Goal: Task Accomplishment & Management: Manage account settings

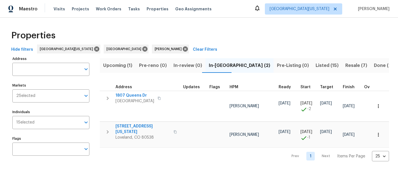
click at [214, 35] on div "Properties" at bounding box center [199, 36] width 380 height 18
click at [345, 63] on span "Resale (7)" at bounding box center [356, 66] width 22 height 8
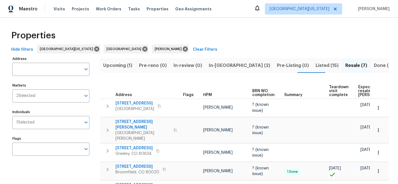
click at [361, 91] on span "Expected resale COE" at bounding box center [374, 91] width 32 height 12
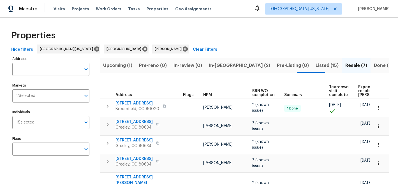
click at [231, 38] on div "Properties" at bounding box center [199, 36] width 380 height 18
click at [356, 91] on th "Expected resale COE" at bounding box center [380, 89] width 48 height 19
click at [360, 92] on span "Expected resale COE" at bounding box center [374, 91] width 32 height 12
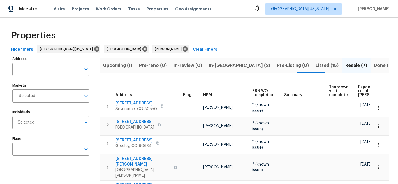
click at [359, 92] on span "Expected resale COE" at bounding box center [374, 91] width 32 height 12
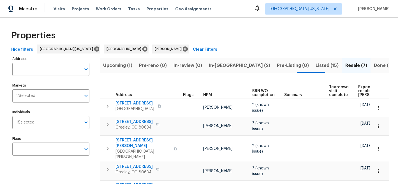
click at [361, 90] on span "Expected resale COE" at bounding box center [374, 91] width 32 height 12
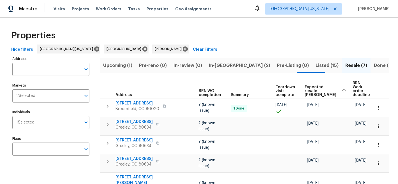
click at [316, 62] on span "Listed (15)" at bounding box center [327, 66] width 23 height 8
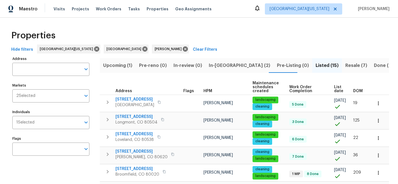
click at [338, 88] on span "List date" at bounding box center [339, 89] width 10 height 8
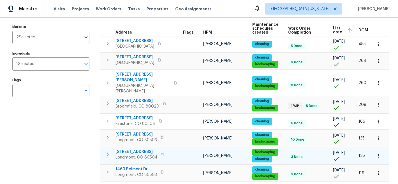
scroll to position [59, 0]
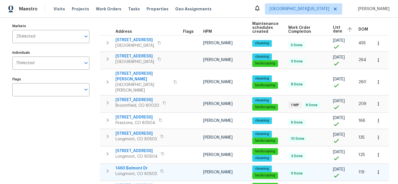
click at [140, 166] on span "1460 Belmont Dr" at bounding box center [137, 169] width 42 height 6
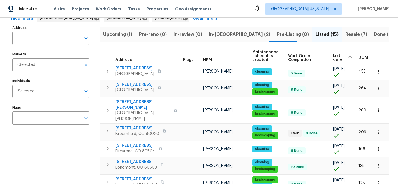
scroll to position [0, 0]
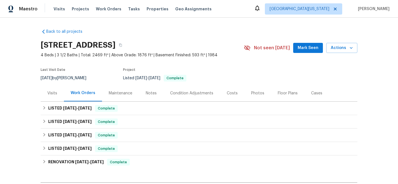
scroll to position [75, 0]
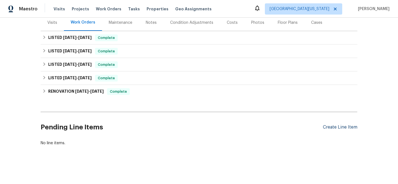
click at [332, 125] on div "Create Line Item" at bounding box center [340, 127] width 34 height 5
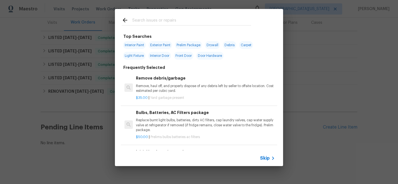
click at [185, 20] on input "text" at bounding box center [191, 21] width 119 height 8
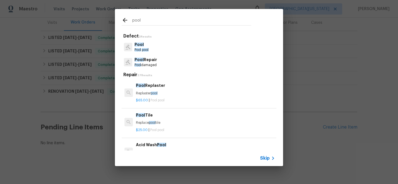
type input "pool"
click at [145, 67] on p "Pool damaged" at bounding box center [146, 65] width 22 height 5
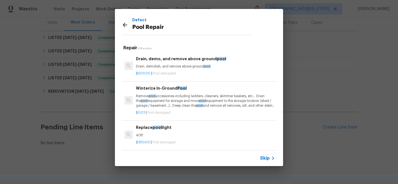
click at [267, 158] on span "Skip" at bounding box center [265, 159] width 10 height 6
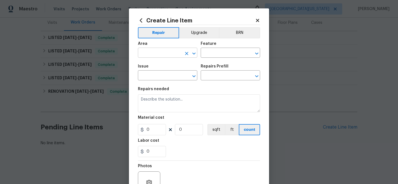
drag, startPoint x: 170, startPoint y: 60, endPoint x: 171, endPoint y: 56, distance: 4.6
click at [170, 60] on span "Area ​" at bounding box center [167, 49] width 59 height 23
click at [172, 54] on input "text" at bounding box center [160, 53] width 44 height 9
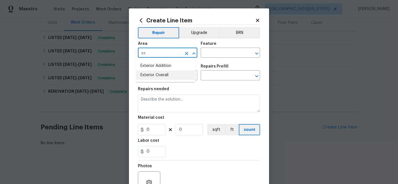
click at [173, 74] on li "Exterior Overall" at bounding box center [165, 75] width 59 height 9
type input "Exterior Overall"
click at [211, 53] on input "text" at bounding box center [223, 53] width 44 height 9
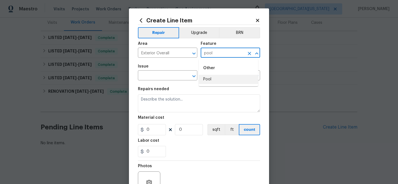
click at [200, 82] on li "Pool" at bounding box center [228, 79] width 59 height 9
type input "Pool"
click at [171, 77] on input "text" at bounding box center [160, 76] width 44 height 9
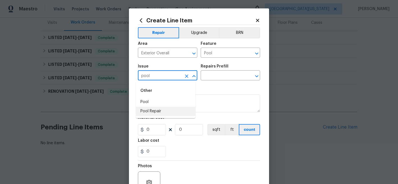
click at [155, 112] on li "Pool Repair" at bounding box center [165, 111] width 59 height 9
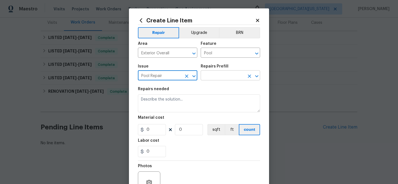
type input "Pool Repair"
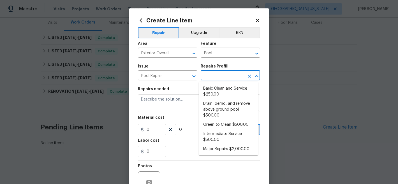
click at [224, 75] on input "text" at bounding box center [223, 76] width 44 height 9
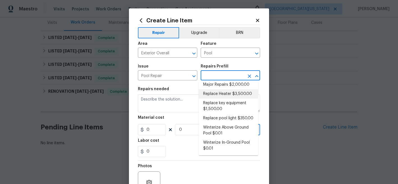
scroll to position [76, 0]
click at [231, 145] on li "Winterize In-Ground Pool $0.01" at bounding box center [228, 145] width 59 height 15
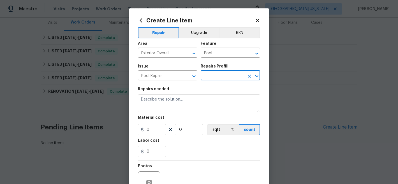
type textarea "Remove pool accessories including ladders, cleaners, skimmer baskets, etc… Drai…"
type input "1"
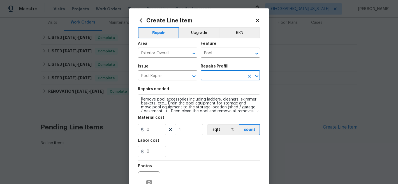
type input "Winterize In-Ground Pool $0.01"
type input "0.01"
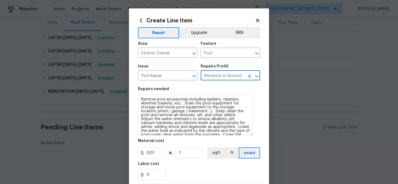
drag, startPoint x: 256, startPoint y: 110, endPoint x: 249, endPoint y: 134, distance: 24.6
click at [249, 134] on textarea "Remove pool accessories including ladders, cleaners, skimmer baskets, etc… Drai…" at bounding box center [195, 114] width 115 height 41
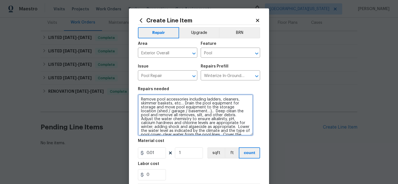
scroll to position [16, 0]
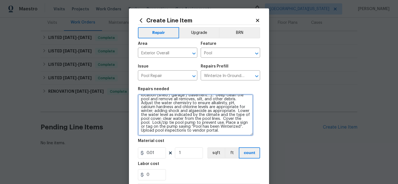
drag, startPoint x: 140, startPoint y: 100, endPoint x: 192, endPoint y: 172, distance: 89.8
click at [192, 172] on section "Repairs needed Remove pool accessories including ladders, cleaners, skimmer bas…" at bounding box center [199, 134] width 122 height 100
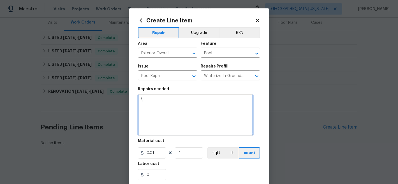
scroll to position [0, 0]
type textarea "\"
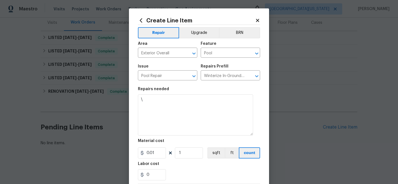
click at [192, 172] on div "0" at bounding box center [199, 174] width 122 height 11
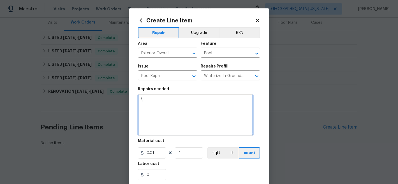
click at [146, 104] on textarea "\" at bounding box center [195, 114] width 115 height 41
type textarea "KOI POND: Remove fish and give away. Drain pond and clean."
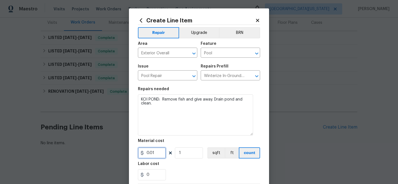
click at [158, 152] on input "0.01" at bounding box center [152, 152] width 28 height 11
type input "225"
click at [223, 173] on div "0" at bounding box center [199, 174] width 122 height 11
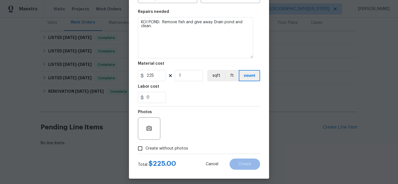
scroll to position [81, 0]
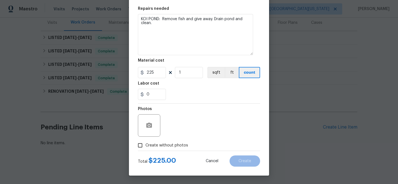
click at [170, 147] on span "Create without photos" at bounding box center [167, 146] width 43 height 6
click at [146, 147] on input "Create without photos" at bounding box center [140, 145] width 11 height 11
checkbox input "true"
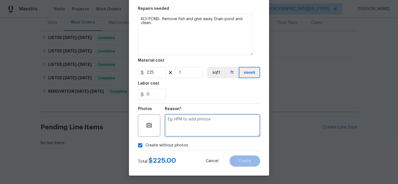
click at [242, 124] on textarea at bounding box center [212, 125] width 95 height 22
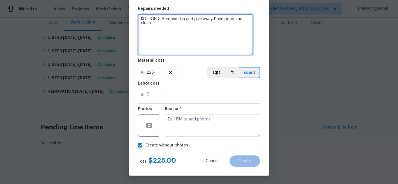
click at [198, 29] on textarea "KOI POND: Remove fish and give away. Drain pond and clean." at bounding box center [195, 34] width 115 height 41
click at [208, 27] on textarea "KOI POND: Remove fish and give away. Drain pond and clean." at bounding box center [195, 34] width 115 height 41
type textarea "KOI POND: Remove fish and give away. Drain pond and clean. (As instructed by ma…"
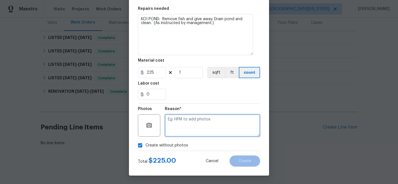
click at [226, 126] on textarea at bounding box center [212, 125] width 95 height 22
type textarea "Later"
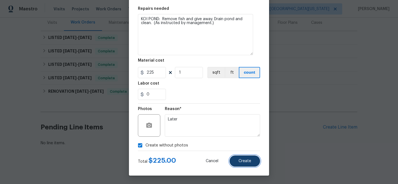
click at [253, 164] on button "Create" at bounding box center [245, 161] width 31 height 11
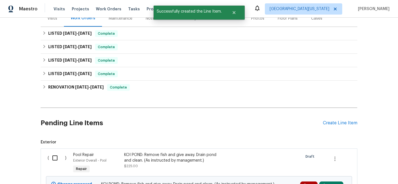
click at [50, 158] on input "checkbox" at bounding box center [57, 158] width 16 height 12
checkbox input "true"
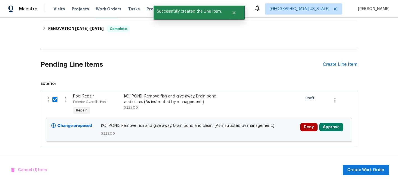
scroll to position [139, 0]
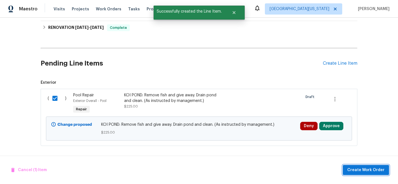
click at [370, 169] on span "Create Work Order" at bounding box center [365, 170] width 37 height 7
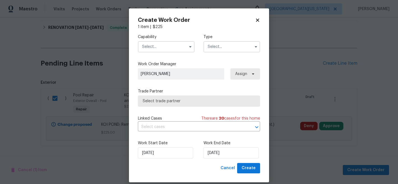
click at [171, 43] on input "text" at bounding box center [166, 46] width 57 height 11
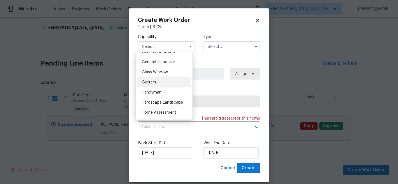
scroll to position [271, 0]
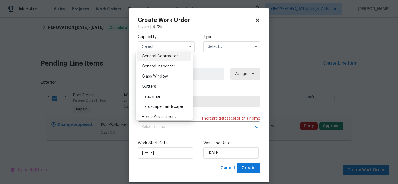
click at [167, 58] on span "General Contractor" at bounding box center [160, 56] width 36 height 4
type input "General Contractor"
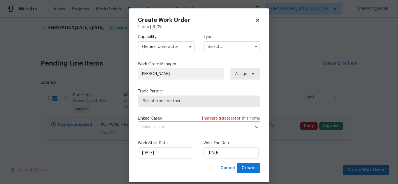
click at [234, 47] on input "text" at bounding box center [232, 46] width 57 height 11
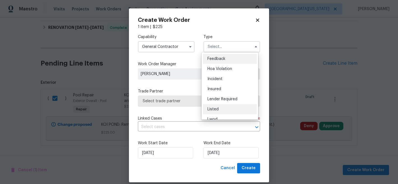
click at [225, 109] on div "Listed" at bounding box center [230, 109] width 54 height 10
type input "Listed"
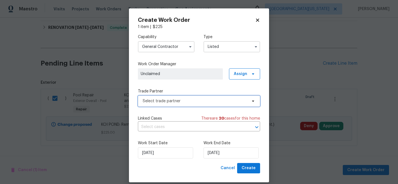
click at [192, 101] on span "Select trade partner" at bounding box center [195, 101] width 105 height 6
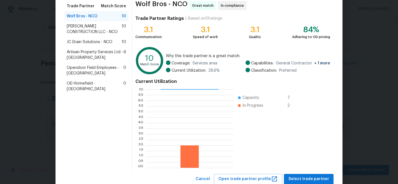
scroll to position [63, 0]
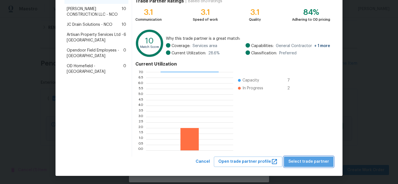
click at [318, 161] on span "Select trade partner" at bounding box center [309, 161] width 41 height 7
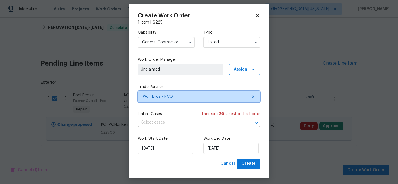
scroll to position [7, 0]
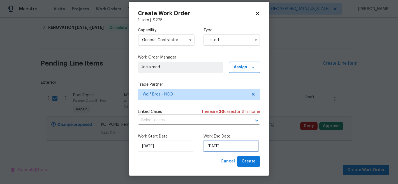
click at [228, 146] on input "10/8/2025" at bounding box center [231, 146] width 55 height 11
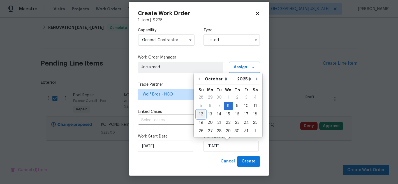
click at [203, 114] on div "12" at bounding box center [201, 114] width 9 height 8
type input "10/12/2025"
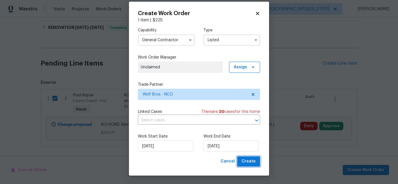
click at [247, 162] on span "Create" at bounding box center [249, 161] width 14 height 7
checkbox input "false"
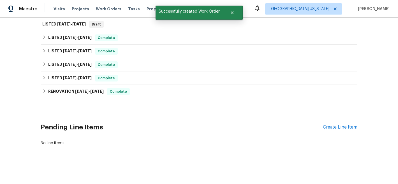
scroll to position [0, 0]
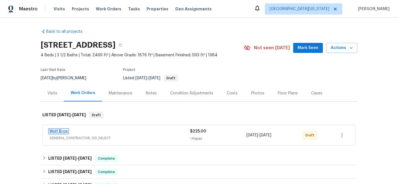
click at [57, 130] on link "Wolf Bros" at bounding box center [58, 132] width 19 height 4
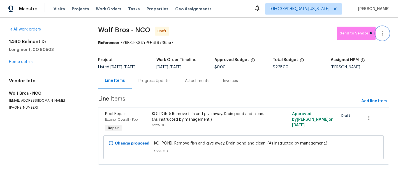
click at [379, 37] on button "button" at bounding box center [382, 33] width 13 height 13
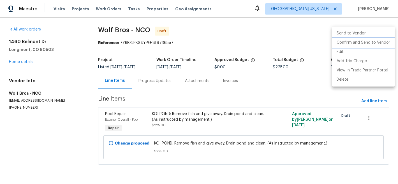
click at [378, 42] on li "Confirm and Send to Vendor" at bounding box center [363, 42] width 63 height 9
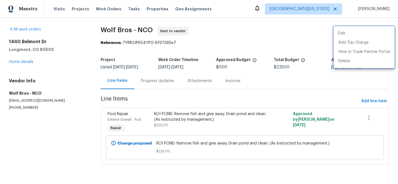
click at [23, 60] on div at bounding box center [199, 92] width 398 height 184
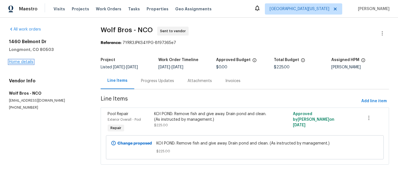
click at [23, 61] on link "Home details" at bounding box center [21, 62] width 24 height 4
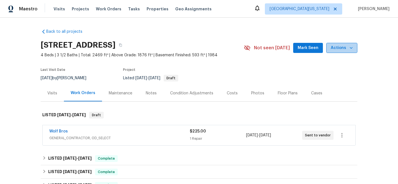
click at [343, 46] on span "Actions" at bounding box center [342, 48] width 22 height 7
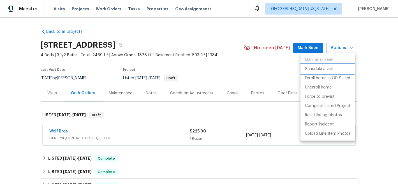
click at [326, 68] on p "Schedule a visit" at bounding box center [319, 69] width 29 height 6
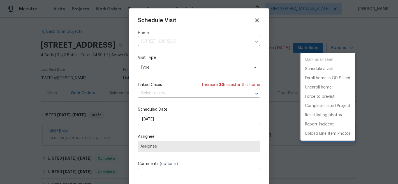
click at [202, 65] on div at bounding box center [199, 92] width 398 height 184
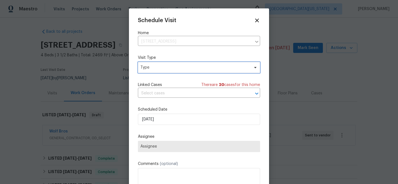
click at [202, 67] on span "Type" at bounding box center [194, 68] width 109 height 6
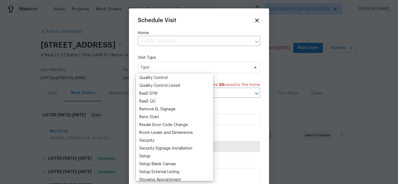
scroll to position [381, 0]
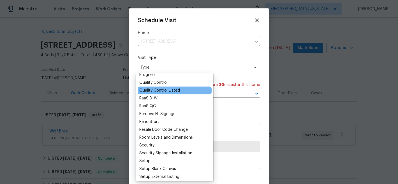
click at [172, 91] on div "Quality Control Listed" at bounding box center [159, 91] width 41 height 6
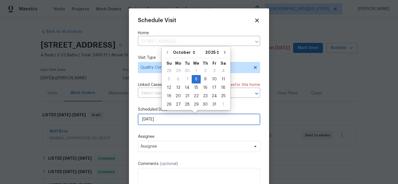
click at [181, 121] on input "10/8/2025" at bounding box center [199, 119] width 122 height 11
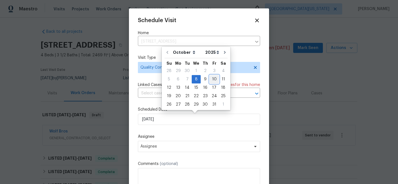
click at [215, 80] on div "10" at bounding box center [214, 79] width 9 height 8
type input "10/10/2025"
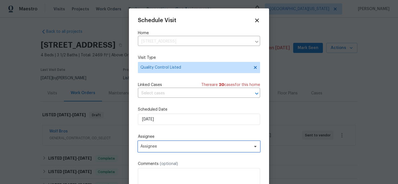
click at [193, 147] on span "Assignee" at bounding box center [195, 146] width 110 height 4
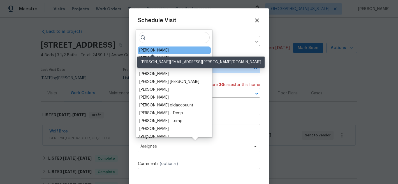
click at [162, 49] on div "[PERSON_NAME]" at bounding box center [153, 51] width 29 height 6
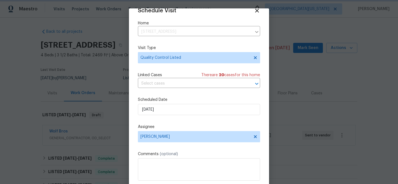
scroll to position [10, 0]
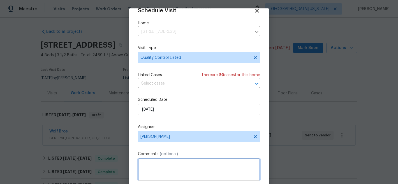
click at [215, 166] on textarea at bounding box center [199, 169] width 122 height 22
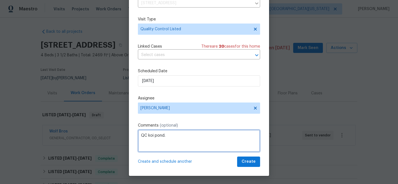
scroll to position [29, 0]
type textarea "QC koi pond."
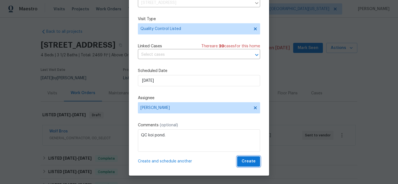
click at [246, 161] on span "Create" at bounding box center [249, 161] width 14 height 7
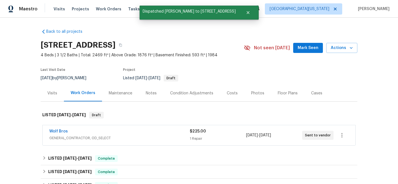
scroll to position [0, 0]
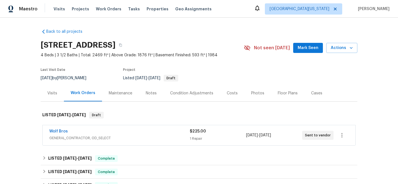
click at [148, 97] on div "Notes" at bounding box center [151, 93] width 24 height 17
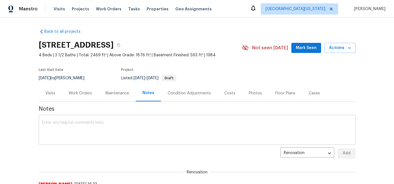
click at [159, 131] on textarea at bounding box center [197, 131] width 310 height 20
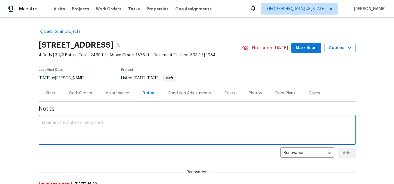
click at [185, 128] on textarea at bounding box center [197, 131] width 310 height 20
paste textarea "[PERSON_NAME]"
click at [147, 124] on textarea "Per [PERSON_NAME]" at bounding box center [197, 131] width 310 height 20
click at [156, 125] on textarea "[PERSON_NAME], [PERSON_NAME]," at bounding box center [197, 131] width 310 height 20
click at [170, 123] on textarea "[PERSON_NAME], [PERSON_NAME]," at bounding box center [197, 131] width 310 height 20
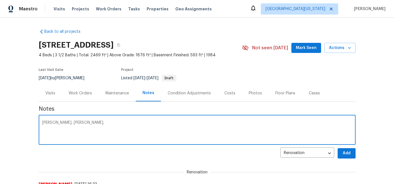
paste textarea "[PERSON_NAME]"
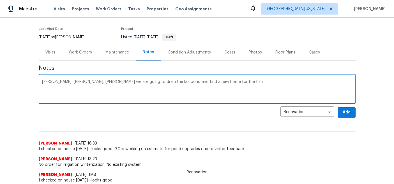
scroll to position [41, 0]
click at [42, 82] on textarea "[PERSON_NAME], [PERSON_NAME], [PERSON_NAME] we are going to drain the koi pond …" at bounding box center [197, 90] width 310 height 20
click at [129, 88] on textarea "[PERSON_NAME], [PERSON_NAME], [PERSON_NAME] we are going to drain the koi pond …" at bounding box center [197, 90] width 310 height 20
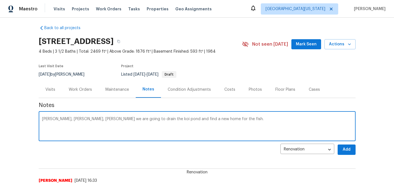
scroll to position [0, 0]
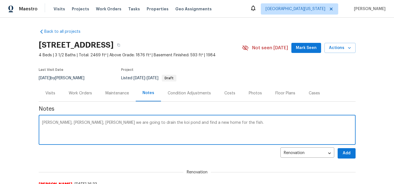
click at [212, 124] on textarea "Per Brittani Smith, Dave Chilelli, Kristen McEwen we are going to drain the koi…" at bounding box center [197, 131] width 310 height 20
click at [255, 122] on textarea "Per Brittani Smith, Dave Chilelli, Kristen McEwen we are going to drain the koi…" at bounding box center [197, 131] width 310 height 20
click at [280, 126] on textarea "Per Brittani Smith, Dave Chilelli, Kristen McEwen we are going to drain the koi…" at bounding box center [197, 131] width 310 height 20
click at [315, 118] on div "Per Brittani Smith, Dave Chilelli, Kristen McEwen we are going to drain the koi…" at bounding box center [197, 130] width 317 height 29
click at [308, 123] on textarea "Per Brittani Smith, Dave Chilelli, Kristen McEwen we are going to drain the koi…" at bounding box center [197, 131] width 310 height 20
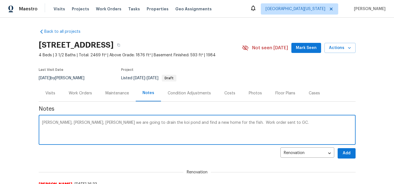
type textarea "Per Brittani Smith, Dave Chilelli, Kristen McEwen we are going to drain the koi…"
click at [345, 155] on span "Add" at bounding box center [346, 153] width 9 height 7
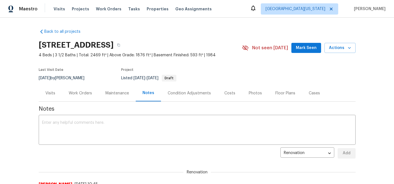
click at [230, 53] on span "4 Beds | 3 1/2 Baths | Total: 2469 ft² | Above Grade: 1876 ft² | Basement Finis…" at bounding box center [140, 55] width 203 height 6
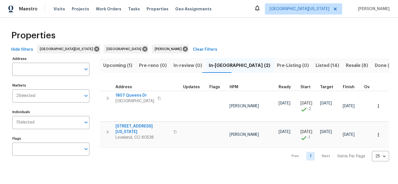
click at [346, 64] on span "Resale (8)" at bounding box center [357, 66] width 22 height 8
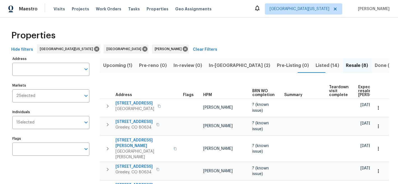
click at [363, 88] on span "Expected resale [PERSON_NAME]" at bounding box center [374, 91] width 32 height 12
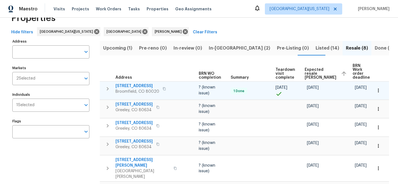
scroll to position [17, 0]
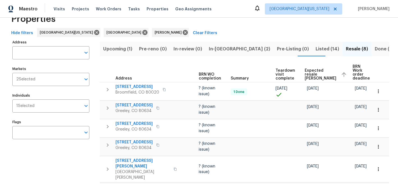
click at [264, 29] on div "Hide filters [GEOGRAPHIC_DATA][US_STATE] [GEOGRAPHIC_DATA] [PERSON_NAME] Clear …" at bounding box center [199, 33] width 380 height 10
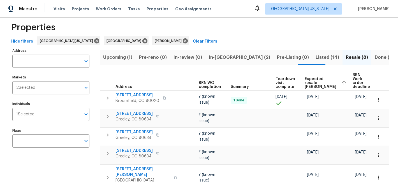
scroll to position [0, 0]
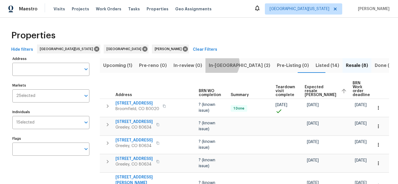
click at [218, 63] on span "In-[GEOGRAPHIC_DATA] (2)" at bounding box center [239, 66] width 61 height 8
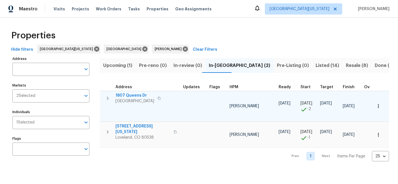
click at [130, 96] on span "1807 Queens Dr" at bounding box center [135, 96] width 39 height 6
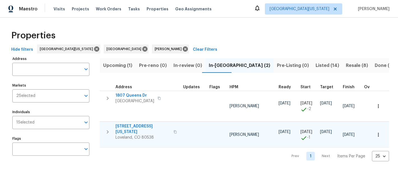
click at [139, 128] on span "3620 N Colorado Ave" at bounding box center [143, 129] width 55 height 11
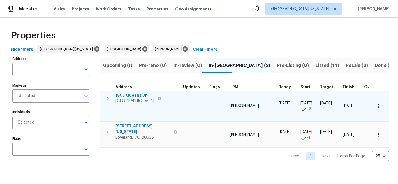
click at [133, 95] on span "1807 Queens Dr" at bounding box center [135, 96] width 39 height 6
click at [138, 94] on span "1807 Queens Dr" at bounding box center [135, 96] width 39 height 6
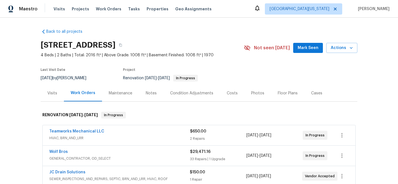
click at [213, 39] on div "[STREET_ADDRESS]" at bounding box center [142, 45] width 203 height 15
click at [153, 93] on div "Notes" at bounding box center [151, 94] width 11 height 6
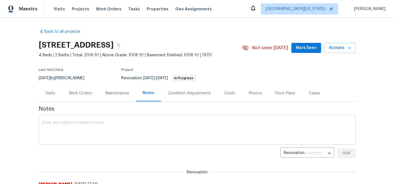
click at [206, 129] on textarea at bounding box center [197, 131] width 310 height 20
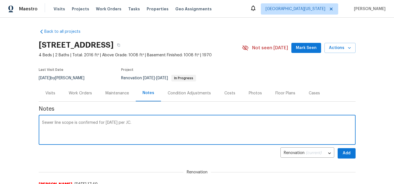
type textarea "Sewer line scope is confirmed for Friday 10/10 per JC."
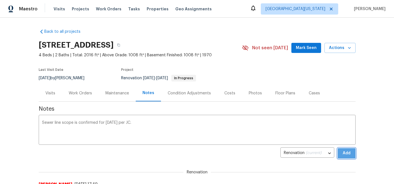
click at [342, 153] on span "Add" at bounding box center [346, 153] width 9 height 7
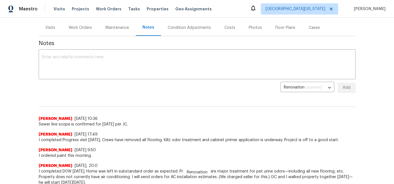
scroll to position [65, 0]
click at [204, 59] on textarea at bounding box center [197, 66] width 310 height 20
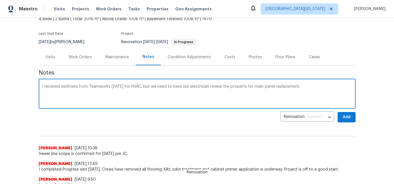
scroll to position [0, 0]
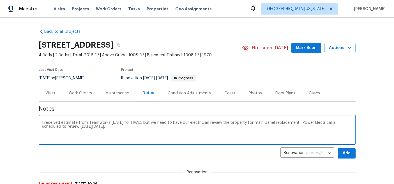
click at [250, 124] on textarea "I received estimate from Teamworks today for HVAC, but we need to have our elec…" at bounding box center [197, 131] width 310 height 20
click at [146, 122] on textarea "I received estimate from Teamworks [DATE] for HVAC, but we need to have our ele…" at bounding box center [197, 131] width 310 height 20
click at [253, 134] on textarea "I received estimate from Teamworks [DATE] for HVAC, but we need to have our ele…" at bounding box center [197, 131] width 310 height 20
type textarea "I received estimate from Teamworks [DATE] for HVAC, but we need to have our ele…"
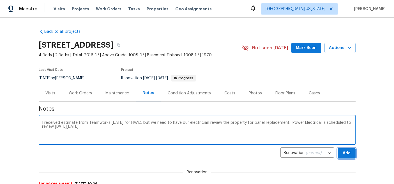
click at [344, 153] on span "Add" at bounding box center [346, 153] width 9 height 7
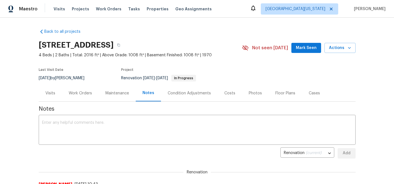
click at [227, 53] on span "4 Beds | 2 Baths | Total: 2016 ft² | Above Grade: 1008 ft² | Basement Finished:…" at bounding box center [140, 55] width 203 height 6
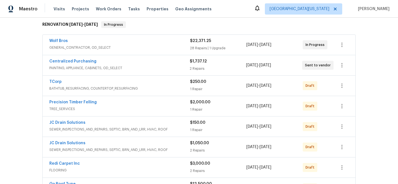
scroll to position [138, 0]
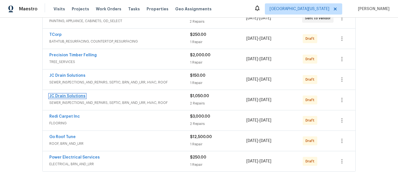
click at [61, 96] on link "JC Drain Solutions" at bounding box center [67, 96] width 36 height 4
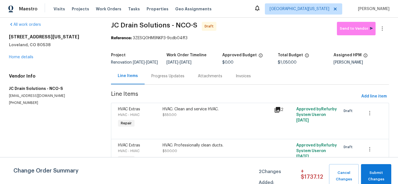
scroll to position [20, 0]
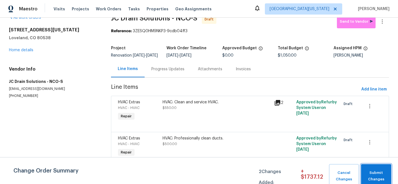
click at [375, 176] on span "Submit Changes" at bounding box center [376, 176] width 25 height 13
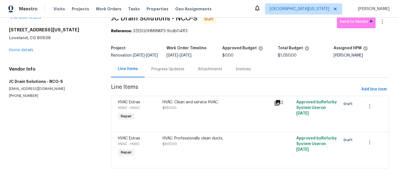
click at [229, 141] on div "HVAC: Professionally clean ducts. $500.00" at bounding box center [217, 141] width 108 height 11
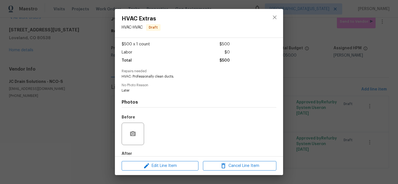
scroll to position [60, 0]
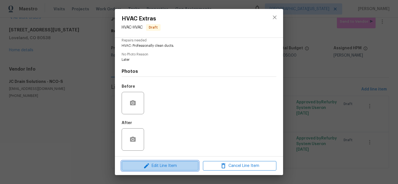
click at [185, 163] on span "Edit Line Item" at bounding box center [159, 166] width 73 height 7
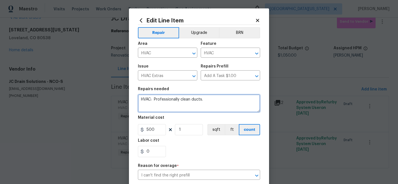
click at [221, 103] on textarea "HVAC: Professionally clean ducts." at bounding box center [199, 103] width 122 height 18
type textarea "HVAC: Professionally clean ducts. *********CALL JG TO SCHEDULE THIS WORK BEFORE…"
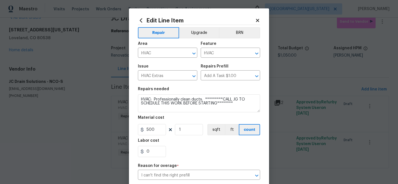
click at [201, 157] on section "Repairs needed HVAC: Professionally clean ducts. *********CALL JG TO SCHEDULE T…" at bounding box center [199, 122] width 122 height 77
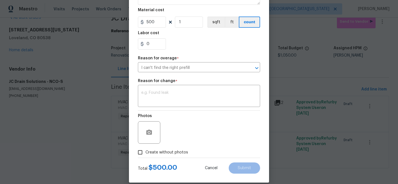
scroll to position [115, 0]
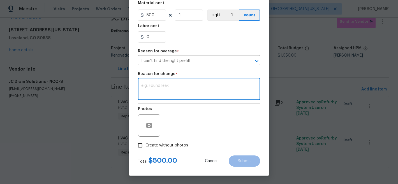
click at [230, 86] on textarea at bounding box center [199, 90] width 116 height 12
type textarea "Clarification"
click at [254, 164] on button "Submit" at bounding box center [244, 161] width 31 height 11
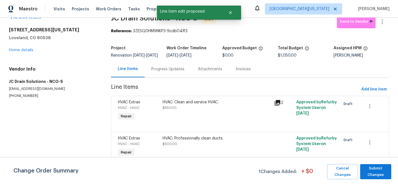
scroll to position [0, 0]
click at [382, 173] on span "Submit Changes" at bounding box center [376, 171] width 26 height 13
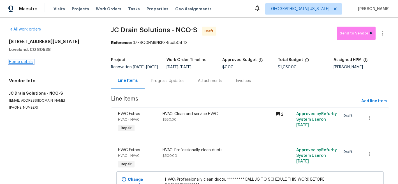
click at [24, 61] on link "Home details" at bounding box center [21, 62] width 24 height 4
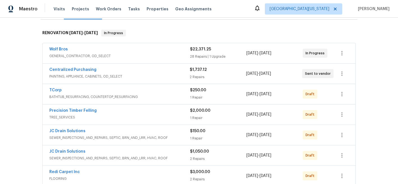
scroll to position [128, 0]
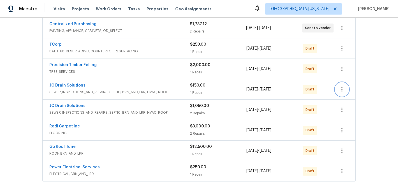
click at [339, 92] on icon "button" at bounding box center [342, 89] width 7 height 7
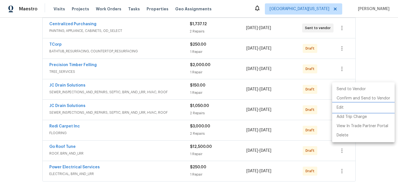
click at [344, 107] on li "Edit" at bounding box center [363, 107] width 63 height 9
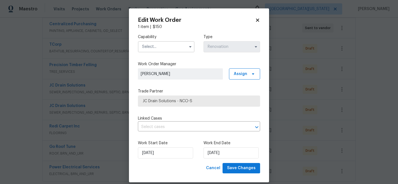
click at [161, 47] on input "text" at bounding box center [166, 46] width 57 height 11
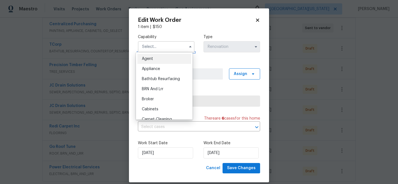
click at [160, 47] on input "text" at bounding box center [166, 46] width 57 height 11
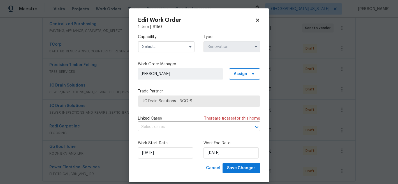
click at [255, 19] on icon at bounding box center [257, 20] width 5 height 5
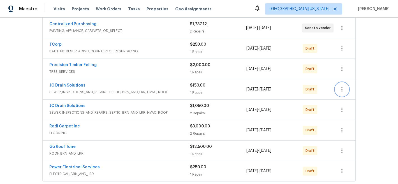
click at [342, 89] on icon "button" at bounding box center [342, 89] width 7 height 7
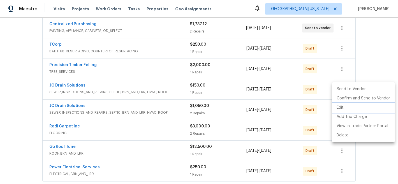
click at [342, 110] on li "Edit" at bounding box center [363, 107] width 63 height 9
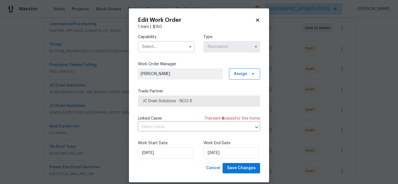
click at [158, 48] on input "text" at bounding box center [166, 46] width 57 height 11
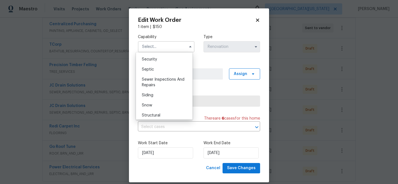
scroll to position [575, 0]
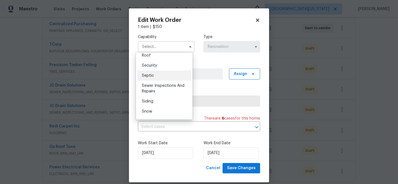
click at [152, 78] on span "Septic" at bounding box center [148, 76] width 12 height 4
type input "Septic"
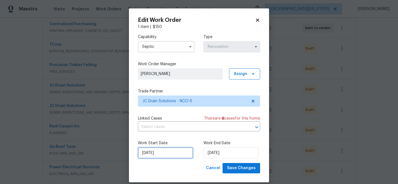
click at [176, 154] on input "10/7/2025" at bounding box center [165, 152] width 55 height 11
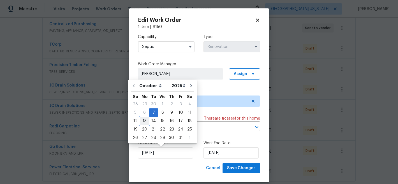
click at [145, 121] on div "13" at bounding box center [144, 121] width 9 height 8
type input "10/13/2025"
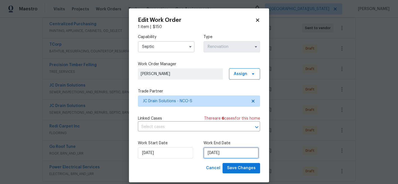
click at [234, 154] on input "11/25/2025" at bounding box center [231, 152] width 55 height 11
select select "10"
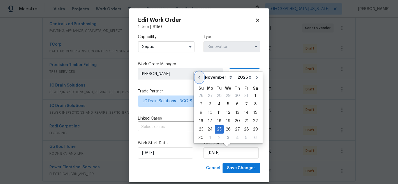
click at [199, 79] on icon "Go to previous month" at bounding box center [199, 77] width 4 height 4
type input "10/25/2025"
select select "9"
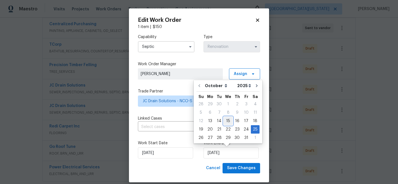
click at [225, 121] on div "15" at bounding box center [228, 121] width 9 height 8
type input "10/15/2025"
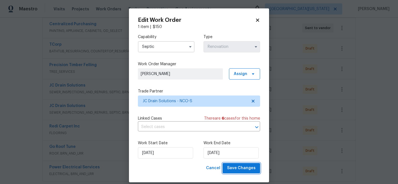
click at [242, 168] on span "Save Changes" at bounding box center [241, 168] width 29 height 7
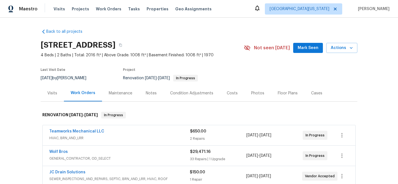
click at [228, 57] on span "4 Beds | 2 Baths | Total: 2016 ft² | Above Grade: 1008 ft² | Basement Finished:…" at bounding box center [142, 55] width 203 height 6
click at [227, 42] on div "[STREET_ADDRESS]" at bounding box center [142, 45] width 203 height 15
click at [150, 93] on div "Notes" at bounding box center [151, 94] width 11 height 6
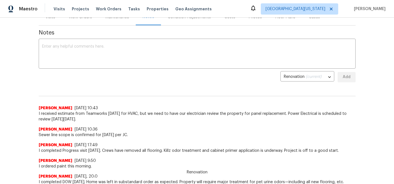
scroll to position [77, 0]
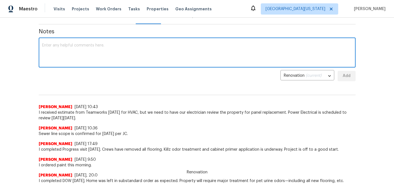
click at [199, 52] on textarea at bounding box center [197, 53] width 310 height 20
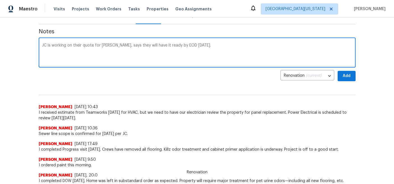
click at [109, 46] on textarea "JC is working on their quote for HVAC, says they will have it ready by EOD toda…" at bounding box center [197, 53] width 310 height 20
type textarea "JC is working on their quote for HVAC, says they will have it ready by EOD toda…"
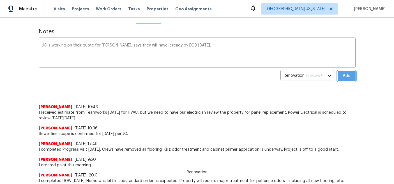
click at [343, 75] on span "Add" at bounding box center [346, 76] width 9 height 7
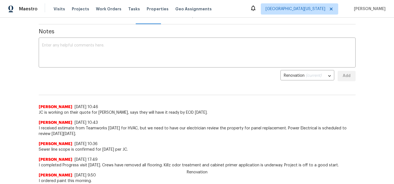
scroll to position [0, 0]
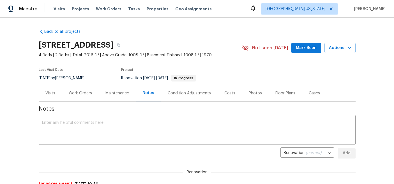
click at [222, 66] on div "Last Visit Date 10/6/2025 by John Gonzalez Project Renovation 10/6/2025 - 11/5/…" at bounding box center [134, 75] width 190 height 20
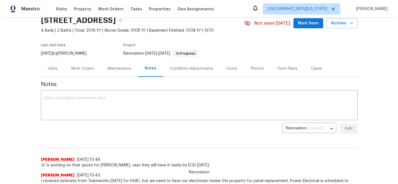
scroll to position [21, 0]
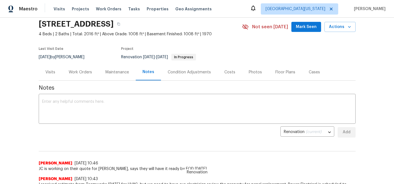
click at [74, 73] on div "Work Orders" at bounding box center [80, 73] width 23 height 6
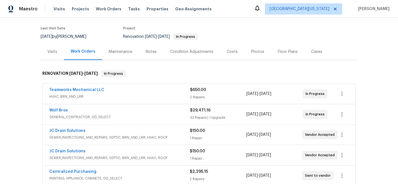
scroll to position [42, 0]
click at [68, 151] on link "JC Drain Solutions" at bounding box center [67, 151] width 36 height 4
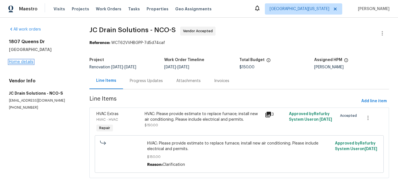
click at [28, 62] on link "Home details" at bounding box center [21, 62] width 24 height 4
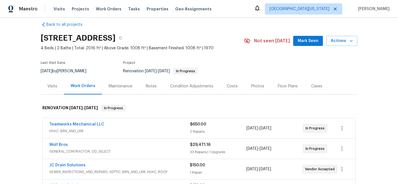
scroll to position [7, 0]
click at [69, 163] on link "JC Drain Solutions" at bounding box center [67, 165] width 36 height 4
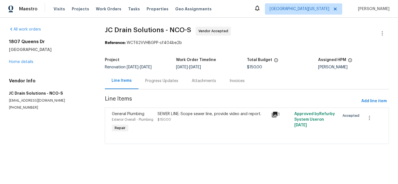
click at [150, 80] on div "Progress Updates" at bounding box center [161, 81] width 33 height 6
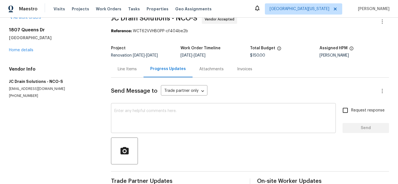
scroll to position [21, 0]
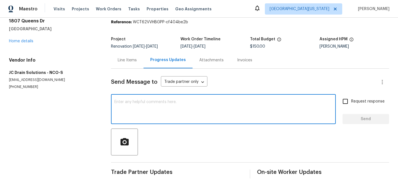
click at [218, 111] on textarea at bounding box center [223, 110] width 218 height 20
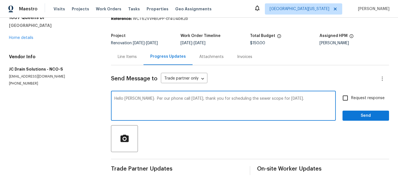
scroll to position [28, 0]
type textarea "Hello Vic: Per our phone call today, thank you for scheduling the sewer scope f…"
click at [345, 95] on input "Request response" at bounding box center [346, 98] width 12 height 12
checkbox input "true"
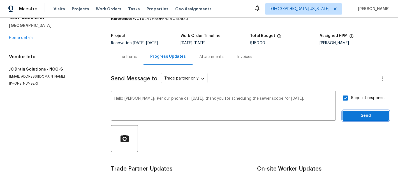
click at [351, 112] on span "Send" at bounding box center [366, 115] width 38 height 7
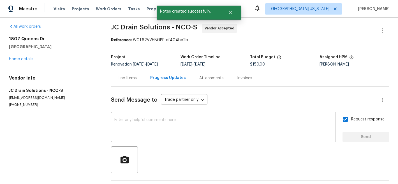
scroll to position [0, 0]
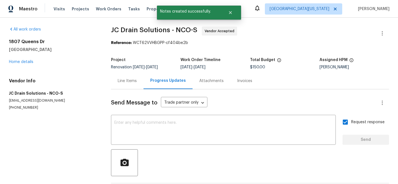
click at [64, 132] on section "All work orders 1807 Queens Dr Longmont, CO 80501 Home details Vendor Info JC D…" at bounding box center [53, 127] width 89 height 200
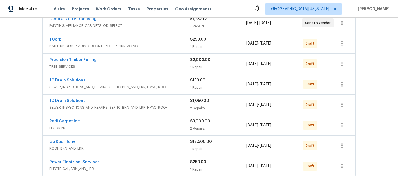
scroll to position [144, 0]
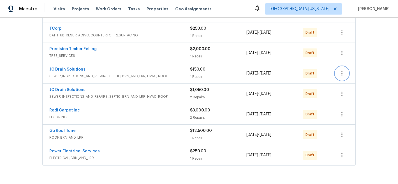
click at [342, 75] on icon "button" at bounding box center [342, 73] width 7 height 7
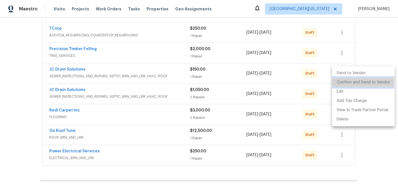
click at [344, 81] on li "Confirm and Send to Vendor" at bounding box center [363, 82] width 63 height 9
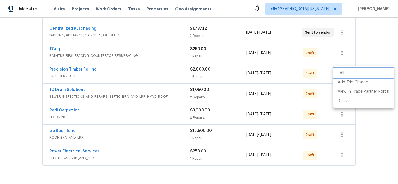
scroll to position [82, 0]
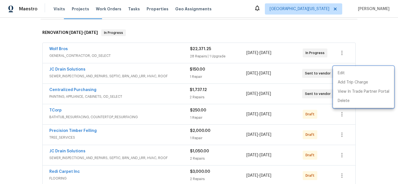
click at [72, 69] on div at bounding box center [199, 92] width 398 height 184
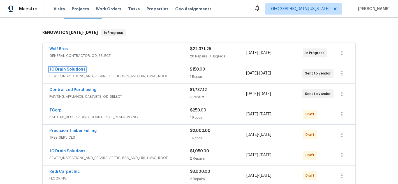
click at [70, 70] on link "JC Drain Solutions" at bounding box center [67, 70] width 36 height 4
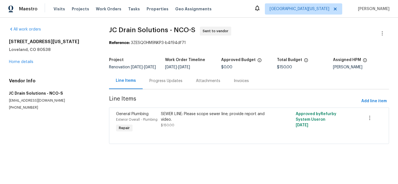
click at [168, 84] on div "Progress Updates" at bounding box center [165, 81] width 33 height 6
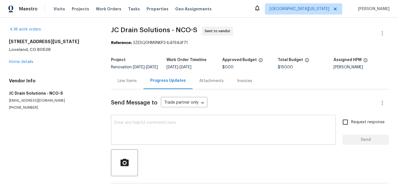
scroll to position [32, 0]
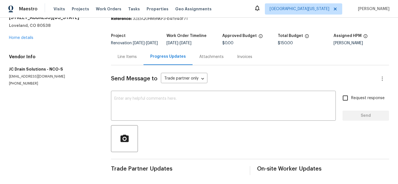
click at [133, 55] on div "Line Items" at bounding box center [127, 57] width 19 height 6
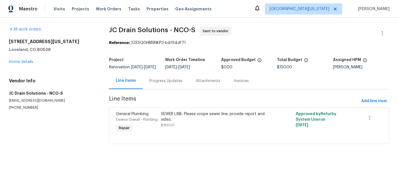
click at [168, 84] on div "Progress Updates" at bounding box center [165, 81] width 33 height 6
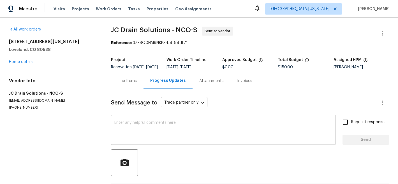
click at [177, 128] on textarea at bounding box center [223, 131] width 218 height 20
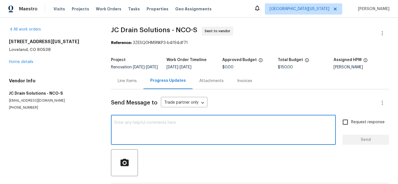
paste textarea "Hello Vic: Per our phone call today, thank you for scheduling the sewer scope f…"
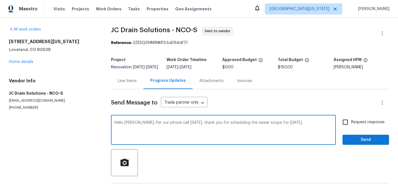
drag, startPoint x: 264, startPoint y: 128, endPoint x: 285, endPoint y: 128, distance: 21.9
click at [285, 128] on textarea "Hello Vic: Per our phone call today, thank you for scheduling the sewer scope f…" at bounding box center [223, 131] width 218 height 20
click at [308, 138] on textarea "Hello Vic: Per our phone call today, thank you for scheduling the sewer scope f…" at bounding box center [223, 131] width 218 height 20
type textarea "Hello Vic: Per our phone call today, thank you for scheduling the sewer scope f…"
click at [340, 126] on input "Request response" at bounding box center [346, 122] width 12 height 12
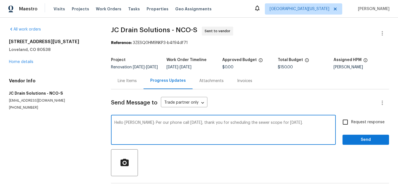
checkbox input "true"
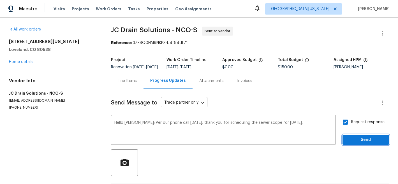
click at [356, 144] on span "Send" at bounding box center [366, 140] width 38 height 7
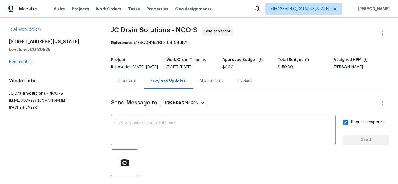
click at [282, 34] on span "JC Drain Solutions - NCO-S Sent to vendor" at bounding box center [243, 33] width 265 height 13
click at [314, 42] on div "Reference: 3ZESQ0HM9NKP3-b4f94df71" at bounding box center [250, 43] width 278 height 6
click at [207, 140] on textarea at bounding box center [223, 131] width 218 height 20
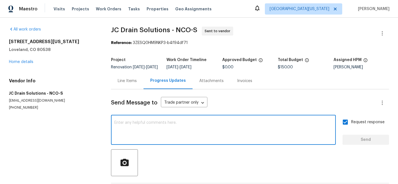
click at [244, 176] on div at bounding box center [250, 162] width 278 height 27
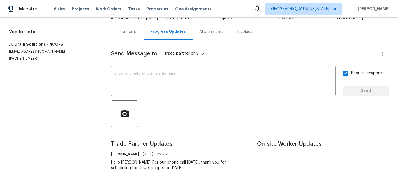
scroll to position [60, 0]
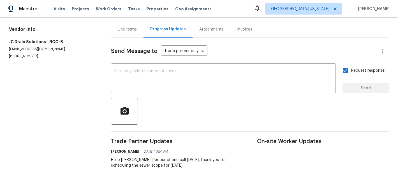
click at [118, 158] on div "Hello Vic: Per our phone call today, thank you for scheduling the sewer scope f…" at bounding box center [177, 162] width 132 height 11
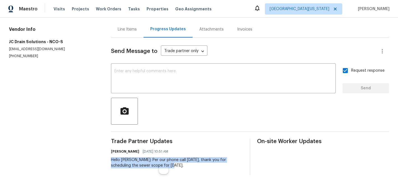
drag, startPoint x: 110, startPoint y: 155, endPoint x: 160, endPoint y: 165, distance: 50.3
click at [160, 165] on div "All work orders 3620 N Colorado Ave Loveland, CO 80538 Home details Vendor Info…" at bounding box center [199, 75] width 398 height 218
copy div "Hello Vic: Per our phone call today, thank you for scheduling the sewer scope f…"
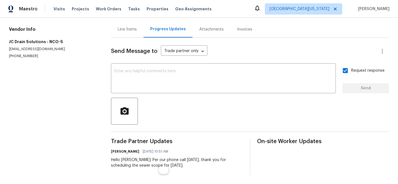
drag, startPoint x: 72, startPoint y: 119, endPoint x: 68, endPoint y: 119, distance: 3.4
click at [72, 119] on section "All work orders 3620 N Colorado Ave Loveland, CO 80538 Home details Vendor Info…" at bounding box center [53, 75] width 89 height 200
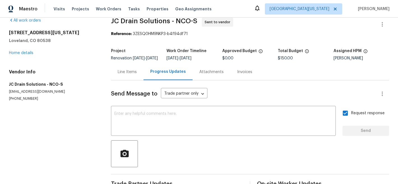
scroll to position [4, 0]
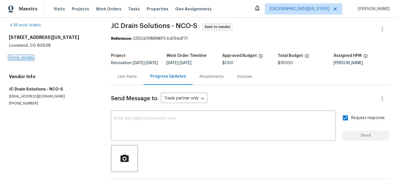
click at [29, 59] on link "Home details" at bounding box center [21, 58] width 24 height 4
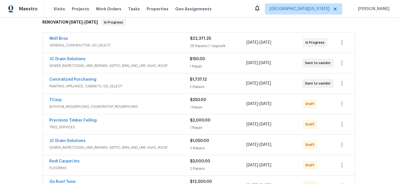
scroll to position [93, 0]
click at [64, 142] on span "JC Drain Solutions" at bounding box center [67, 141] width 36 height 6
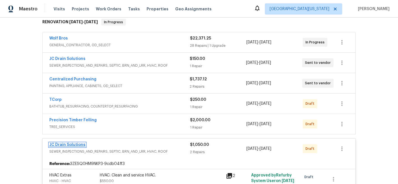
click at [72, 146] on link "JC Drain Solutions" at bounding box center [67, 145] width 36 height 4
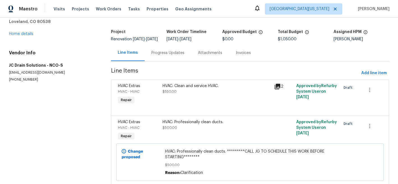
scroll to position [47, 0]
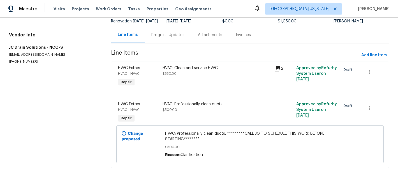
click at [169, 37] on div "Progress Updates" at bounding box center [167, 35] width 33 height 6
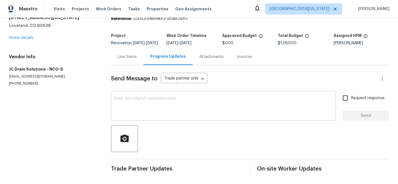
scroll to position [32, 0]
click at [198, 101] on textarea at bounding box center [223, 107] width 218 height 20
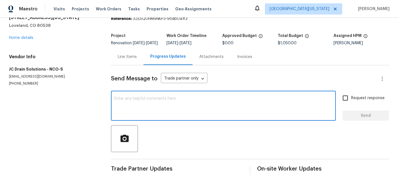
paste textarea "Hello Vic: Per our phone call today, thank you for scheduling the sewer scope f…"
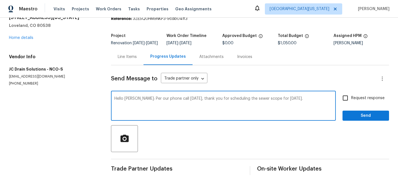
drag, startPoint x: 233, startPoint y: 95, endPoint x: 257, endPoint y: 95, distance: 23.8
click at [257, 97] on textarea "Hello Vic: Per our phone call today, thank you for scheduling the sewer scope f…" at bounding box center [223, 107] width 218 height 20
click at [285, 109] on textarea "Hello [PERSON_NAME]: Per our phone call [DATE], thank you for scheduling the HV…" at bounding box center [223, 107] width 218 height 20
type textarea "Hello [PERSON_NAME]: Per our phone call [DATE], thank you for scheduling the HV…"
click at [344, 93] on input "Request response" at bounding box center [346, 98] width 12 height 12
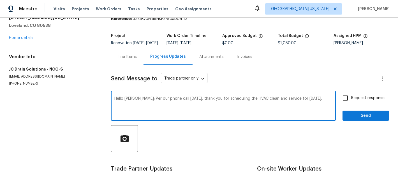
checkbox input "true"
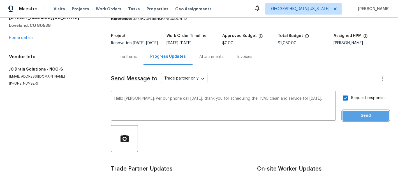
click at [356, 112] on span "Send" at bounding box center [366, 115] width 38 height 7
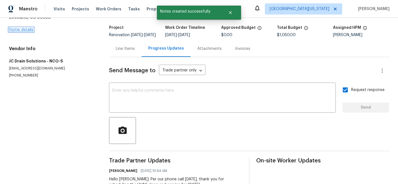
click at [24, 31] on link "Home details" at bounding box center [21, 30] width 24 height 4
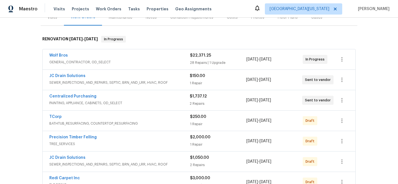
scroll to position [79, 0]
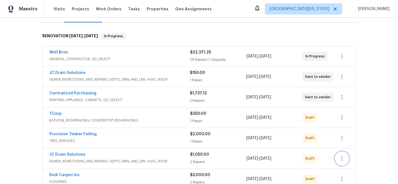
click at [342, 160] on icon "button" at bounding box center [342, 158] width 7 height 7
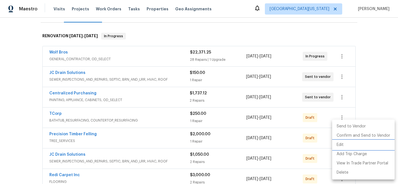
click at [345, 146] on li "Edit" at bounding box center [363, 144] width 63 height 9
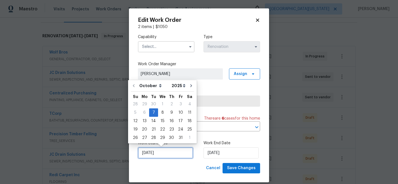
click at [170, 154] on input "[DATE]" at bounding box center [165, 152] width 55 height 11
click at [145, 121] on div "13" at bounding box center [144, 121] width 9 height 8
type input "[DATE]"
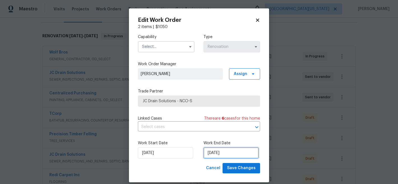
click at [225, 155] on input "[DATE]" at bounding box center [231, 152] width 55 height 11
select select "10"
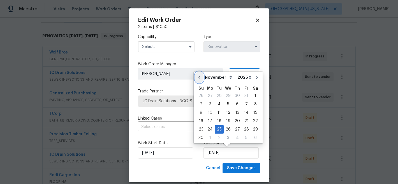
click at [201, 78] on icon "Go to previous month" at bounding box center [199, 77] width 4 height 4
type input "10/25/2025"
select select "9"
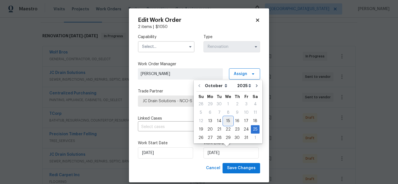
click at [227, 121] on div "15" at bounding box center [228, 121] width 9 height 8
type input "[DATE]"
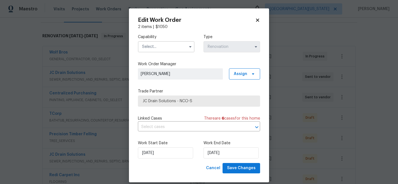
click at [200, 86] on div "Capability Type Renovation Work Order Manager John Gonzalez Assign Trade Partne…" at bounding box center [199, 96] width 122 height 133
click at [164, 46] on input "text" at bounding box center [166, 46] width 57 height 11
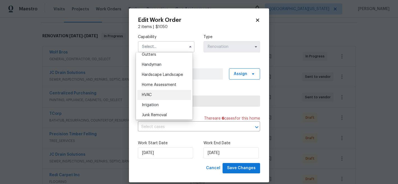
scroll to position [302, 0]
click at [160, 101] on div "HVAC" at bounding box center [164, 96] width 54 height 10
type input "HVAC"
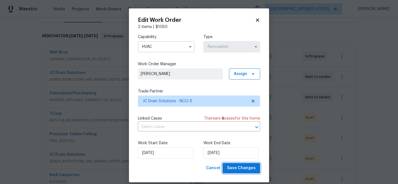
click at [242, 171] on span "Save Changes" at bounding box center [241, 168] width 29 height 7
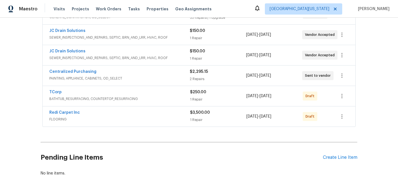
scroll to position [138, 0]
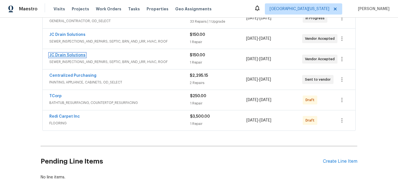
click at [67, 56] on link "JC Drain Solutions" at bounding box center [67, 55] width 36 height 4
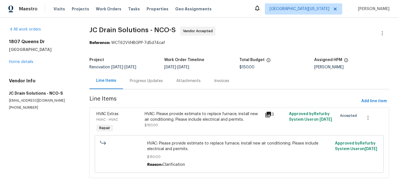
click at [143, 78] on div "Progress Updates" at bounding box center [146, 81] width 47 height 17
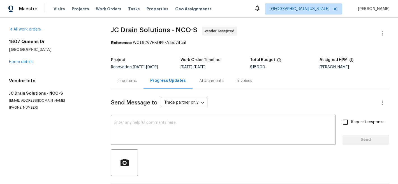
click at [22, 64] on div "[STREET_ADDRESS][PERSON_NAME] Home details" at bounding box center [53, 52] width 89 height 26
click at [23, 62] on link "Home details" at bounding box center [21, 62] width 24 height 4
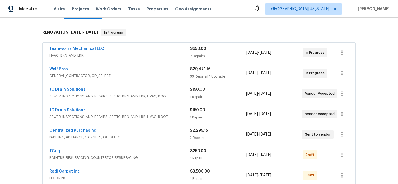
scroll to position [83, 0]
click at [64, 91] on link "JC Drain Solutions" at bounding box center [67, 90] width 36 height 4
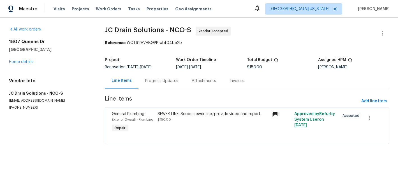
click at [230, 115] on div "SEWER LINE: Scope sewer line, provide video and report." at bounding box center [213, 114] width 111 height 6
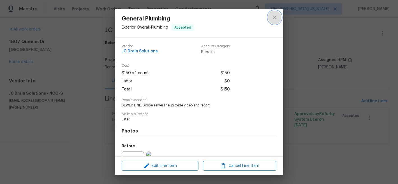
click at [276, 16] on icon "close" at bounding box center [275, 17] width 4 height 4
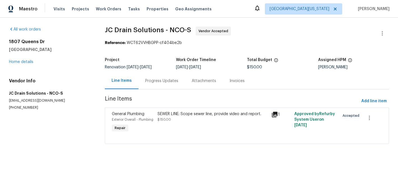
click at [162, 77] on div "Progress Updates" at bounding box center [162, 81] width 47 height 17
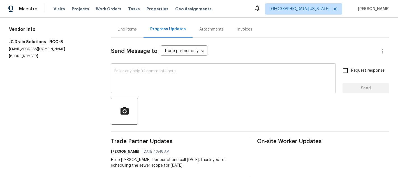
scroll to position [56, 0]
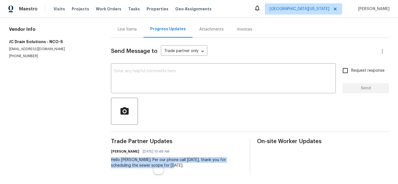
drag, startPoint x: 110, startPoint y: 154, endPoint x: 156, endPoint y: 164, distance: 46.5
click at [156, 164] on div "All work orders [STREET_ADDRESS][PERSON_NAME] Home details Vendor Info JC Drain…" at bounding box center [199, 75] width 398 height 218
copy div "Hello [PERSON_NAME]: Per our phone call [DATE], thank you for scheduling the se…"
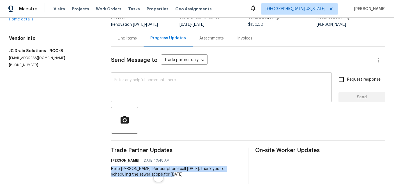
scroll to position [0, 0]
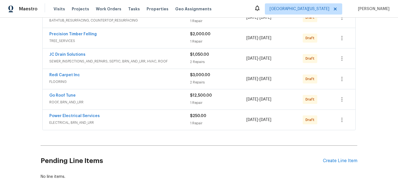
scroll to position [175, 0]
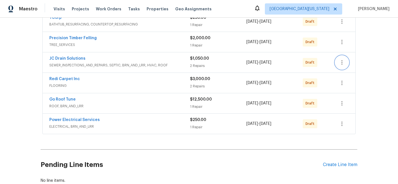
click at [341, 63] on icon "button" at bounding box center [342, 62] width 7 height 7
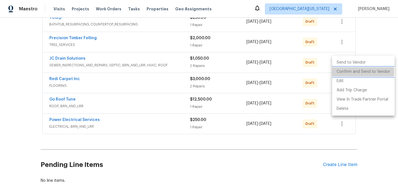
click at [342, 72] on li "Confirm and Send to Vendor" at bounding box center [363, 71] width 63 height 9
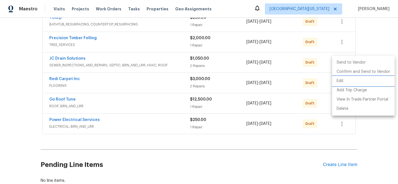
scroll to position [114, 0]
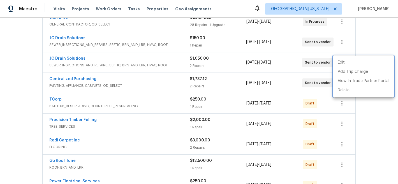
click at [373, 130] on div at bounding box center [199, 92] width 398 height 184
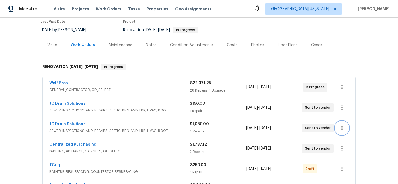
scroll to position [48, 0]
click at [65, 124] on link "JC Drain Solutions" at bounding box center [67, 125] width 36 height 4
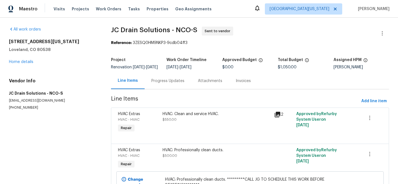
click at [165, 84] on div "Progress Updates" at bounding box center [167, 81] width 33 height 6
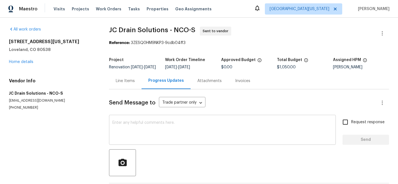
click at [207, 134] on textarea at bounding box center [222, 131] width 220 height 20
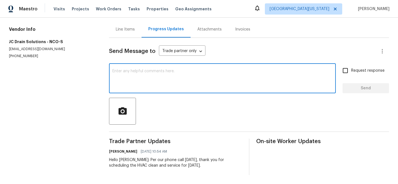
scroll to position [60, 0]
type textarea "Duct cleaning is on hold for now."
click at [343, 66] on input "Request response" at bounding box center [346, 71] width 12 height 12
checkbox input "true"
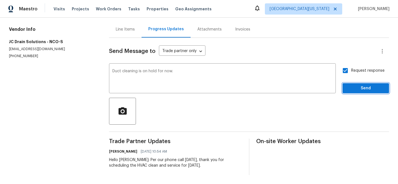
click at [353, 85] on span "Send" at bounding box center [366, 88] width 38 height 7
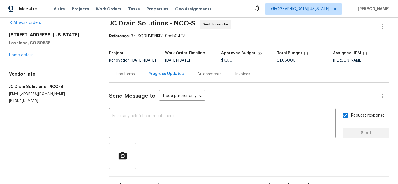
scroll to position [6, 0]
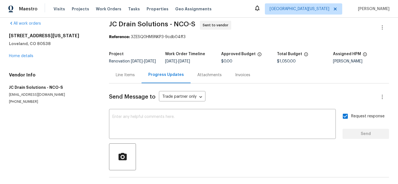
click at [59, 112] on section "All work orders 3620 N Colorado Ave Loveland, CO 80538 Home details Vendor Info…" at bounding box center [52, 132] width 87 height 222
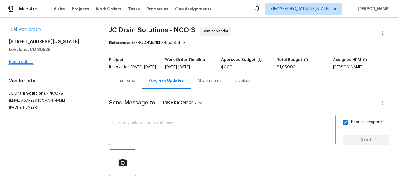
click at [17, 61] on link "Home details" at bounding box center [21, 62] width 24 height 4
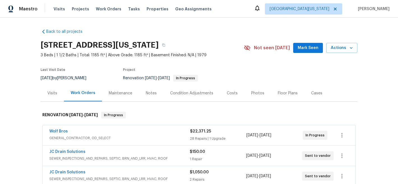
click at [233, 63] on section "3620 N Colorado Ave, Loveland, CO 80538 3 Beds | 1 1/2 Baths | Total: 1185 ft² …" at bounding box center [199, 61] width 317 height 47
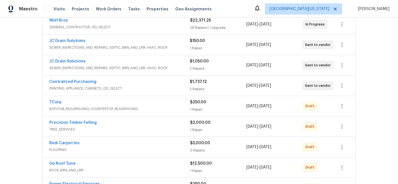
scroll to position [111, 0]
click at [79, 122] on link "Precision Timber Felling" at bounding box center [72, 123] width 47 height 4
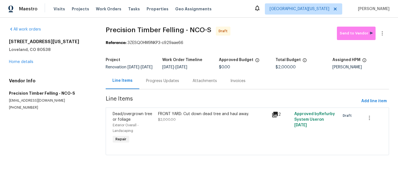
click at [192, 123] on div "FRONT YARD: Cut down dead tree and haul away. $2,000.00" at bounding box center [213, 116] width 110 height 11
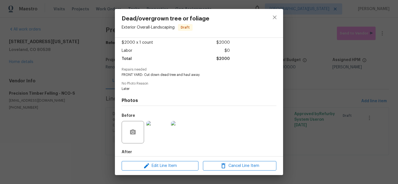
scroll to position [60, 0]
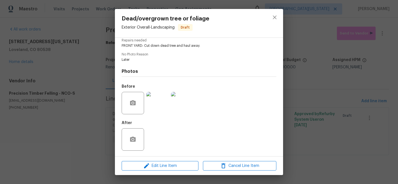
click at [156, 103] on img at bounding box center [157, 103] width 22 height 22
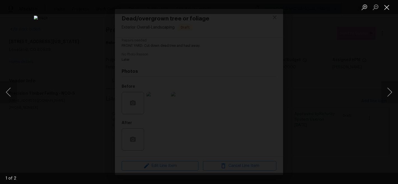
click at [388, 9] on button "Close lightbox" at bounding box center [386, 7] width 11 height 10
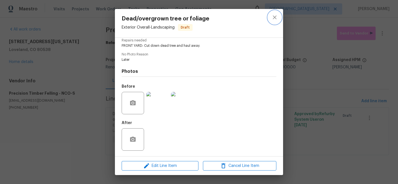
click at [276, 16] on icon "close" at bounding box center [274, 17] width 7 height 7
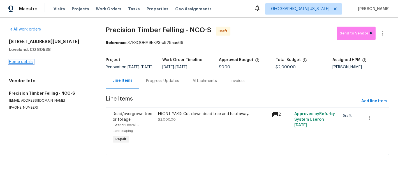
click at [27, 62] on link "Home details" at bounding box center [21, 62] width 24 height 4
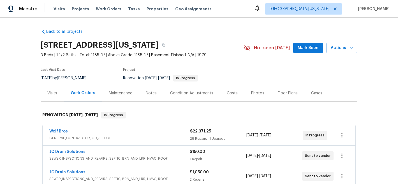
click at [232, 69] on section "3620 N Colorado Ave, Loveland, CO 80538 3 Beds | 1 1/2 Baths | Total: 1185 ft² …" at bounding box center [199, 61] width 317 height 47
click at [227, 93] on div "Costs" at bounding box center [232, 94] width 11 height 6
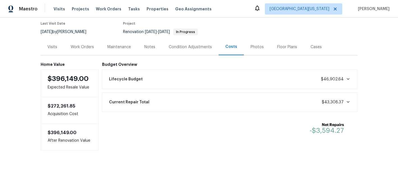
scroll to position [51, 0]
click at [86, 44] on div "Work Orders" at bounding box center [82, 47] width 23 height 6
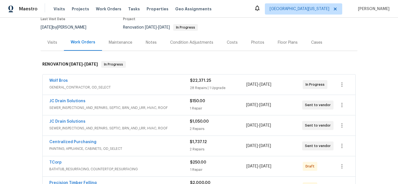
click at [229, 42] on div "Costs" at bounding box center [232, 43] width 11 height 6
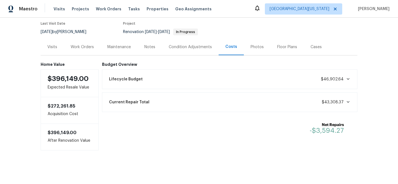
click at [79, 44] on div "Work Orders" at bounding box center [82, 47] width 23 height 6
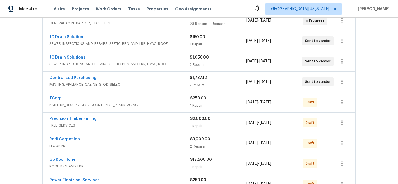
scroll to position [101, 0]
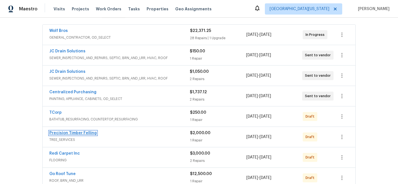
click at [81, 132] on link "Precision Timber Felling" at bounding box center [72, 133] width 47 height 4
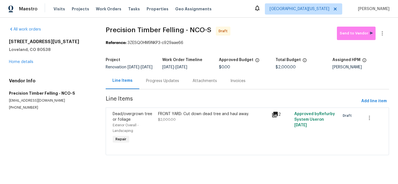
click at [217, 117] on div "FRONT YARD: Cut down dead tree and haul away." at bounding box center [213, 114] width 110 height 6
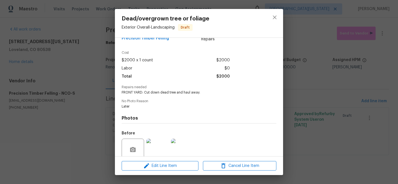
scroll to position [41, 0]
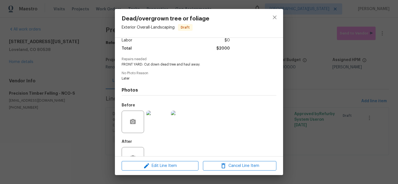
click at [157, 122] on img at bounding box center [157, 122] width 22 height 22
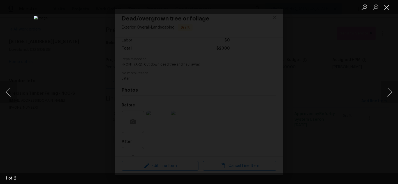
click at [387, 8] on button "Close lightbox" at bounding box center [386, 7] width 11 height 10
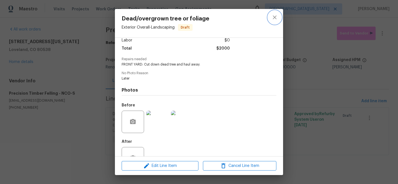
click at [276, 18] on icon "close" at bounding box center [274, 17] width 7 height 7
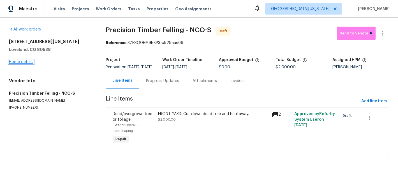
click at [23, 61] on link "Home details" at bounding box center [21, 62] width 24 height 4
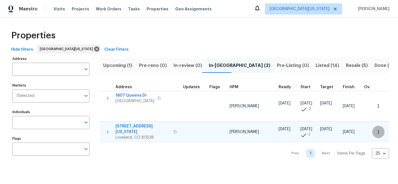
click at [376, 132] on icon "button" at bounding box center [379, 132] width 6 height 6
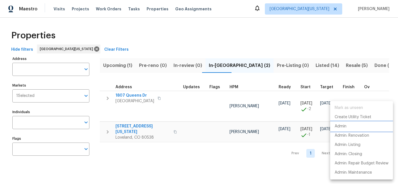
click at [358, 127] on li "Admin" at bounding box center [361, 126] width 63 height 9
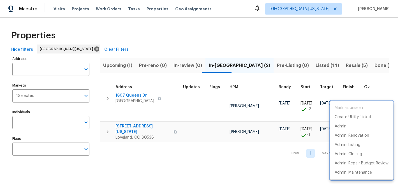
click at [222, 38] on div at bounding box center [199, 92] width 398 height 184
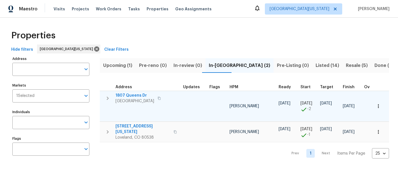
click at [137, 95] on span "1807 Queens Dr" at bounding box center [135, 96] width 39 height 6
click at [376, 105] on icon "button" at bounding box center [379, 106] width 6 height 6
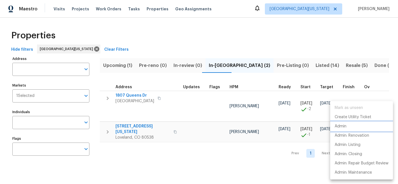
click at [355, 126] on li "Admin" at bounding box center [361, 126] width 63 height 9
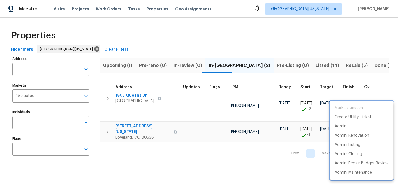
click at [218, 38] on div at bounding box center [199, 92] width 398 height 184
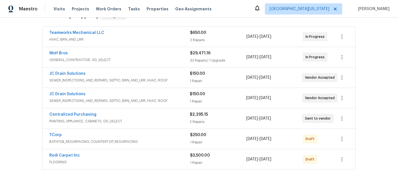
scroll to position [96, 0]
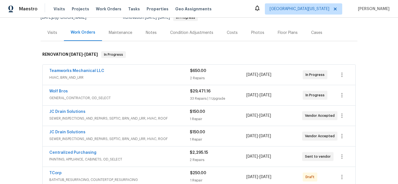
click at [227, 33] on div "Costs" at bounding box center [232, 33] width 11 height 6
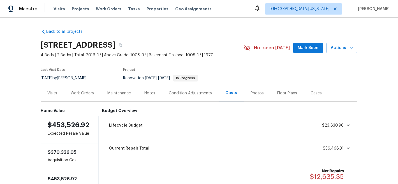
click at [82, 94] on div "Work Orders" at bounding box center [82, 94] width 23 height 6
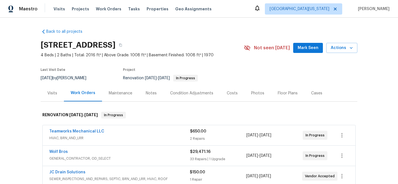
click at [236, 66] on section "[STREET_ADDRESS] 4 Beds | 2 Baths | Total: 2016 ft² | Above Grade: 1008 ft² | B…" at bounding box center [199, 61] width 317 height 47
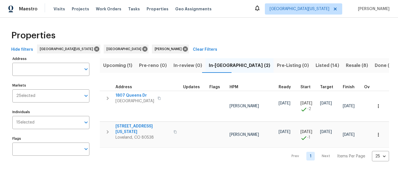
click at [202, 40] on div "Properties" at bounding box center [199, 36] width 380 height 18
click at [139, 127] on span "[STREET_ADDRESS][US_STATE]" at bounding box center [143, 129] width 55 height 11
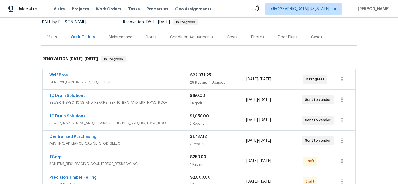
scroll to position [59, 0]
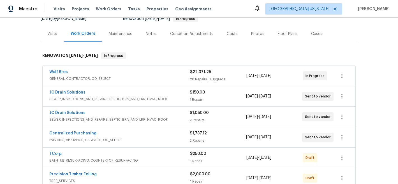
click at [74, 89] on div "JC Drain Solutions SEWER_INSPECTIONS_AND_REPAIRS, SEPTIC, BRN_AND_LRR, HVAC, RO…" at bounding box center [199, 96] width 313 height 20
click at [74, 91] on link "JC Drain Solutions" at bounding box center [67, 93] width 36 height 4
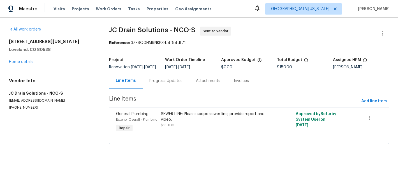
click at [163, 84] on div "Progress Updates" at bounding box center [165, 81] width 33 height 6
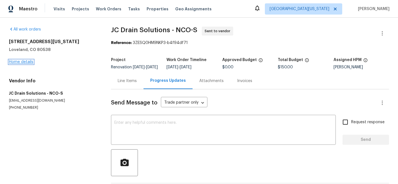
click at [20, 62] on link "Home details" at bounding box center [21, 62] width 24 height 4
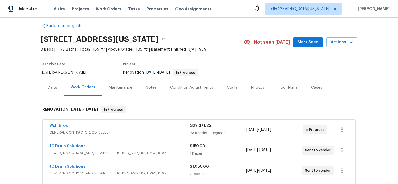
scroll to position [6, 0]
click at [74, 165] on link "JC Drain Solutions" at bounding box center [67, 167] width 36 height 4
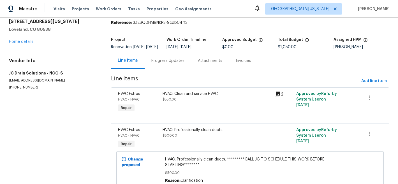
scroll to position [23, 0]
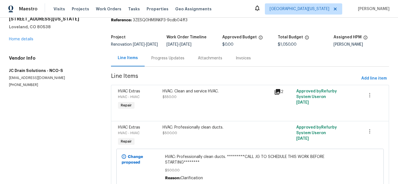
click at [199, 94] on div "HVAC: Clean and service HVAC." at bounding box center [217, 92] width 108 height 6
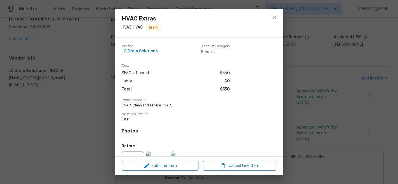
scroll to position [60, 0]
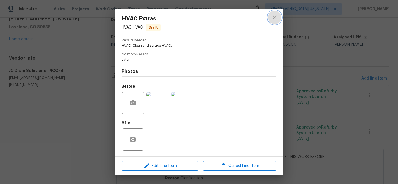
click at [273, 16] on icon "close" at bounding box center [274, 17] width 7 height 7
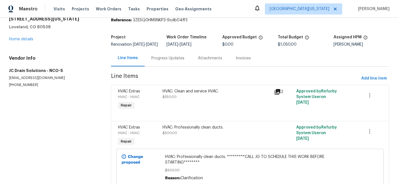
click at [166, 61] on div "Progress Updates" at bounding box center [167, 59] width 33 height 6
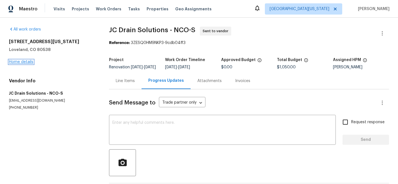
click at [25, 64] on link "Home details" at bounding box center [21, 62] width 24 height 4
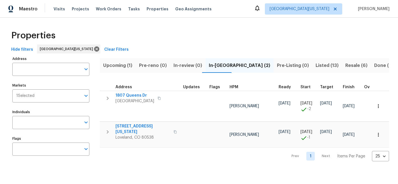
click at [345, 64] on span "Resale (6)" at bounding box center [356, 66] width 22 height 8
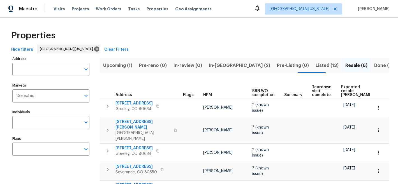
click at [348, 92] on span "Expected resale [PERSON_NAME]" at bounding box center [357, 91] width 32 height 12
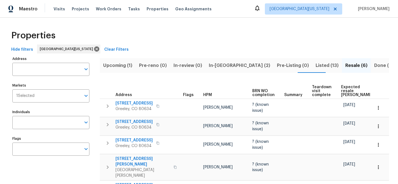
click at [374, 62] on span "Done (213)" at bounding box center [386, 66] width 24 height 8
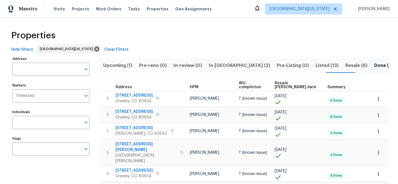
click at [294, 82] on span "Resale COE date" at bounding box center [296, 85] width 43 height 8
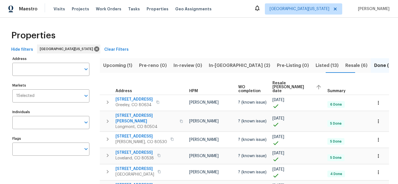
click at [296, 86] on span "Resale COE date" at bounding box center [292, 87] width 39 height 12
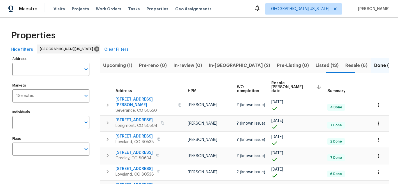
click at [230, 41] on div "Properties" at bounding box center [199, 36] width 380 height 18
click at [251, 27] on div "Properties" at bounding box center [199, 36] width 380 height 18
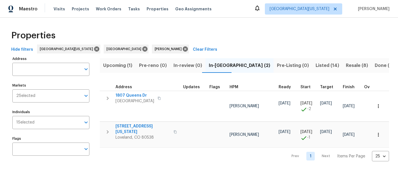
click at [346, 65] on span "Resale (8)" at bounding box center [357, 66] width 22 height 8
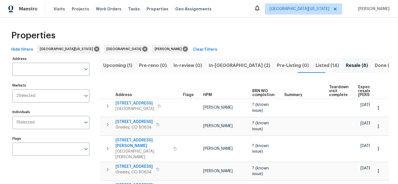
click at [359, 89] on span "Expected resale [PERSON_NAME]" at bounding box center [374, 91] width 32 height 12
